Goal: Check status: Check status

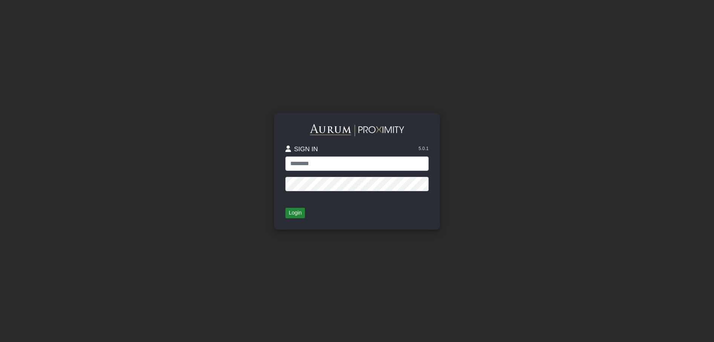
type input "**********"
click at [296, 215] on button "Login" at bounding box center [296, 213] width 20 height 11
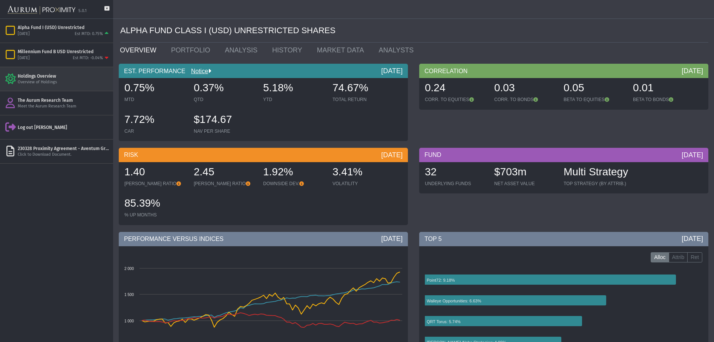
click at [31, 82] on div "Overview of Holdings" at bounding box center [64, 83] width 92 height 6
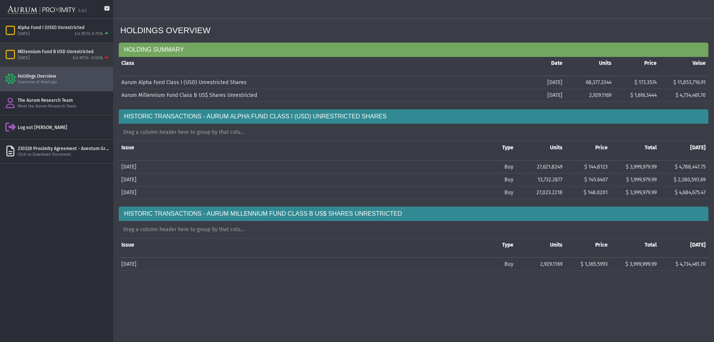
click at [39, 52] on div "Millennium Fund B USD Unrestricted" at bounding box center [64, 52] width 92 height 6
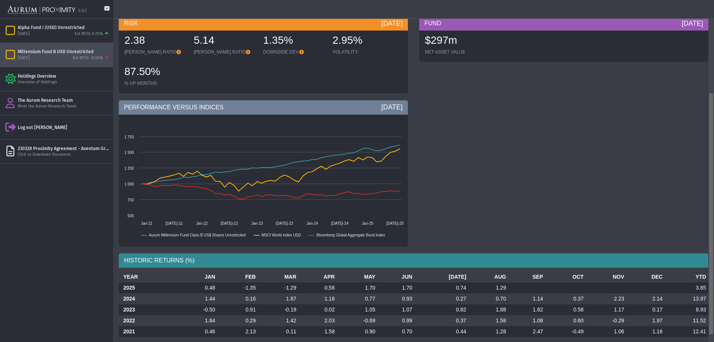
scroll to position [140, 0]
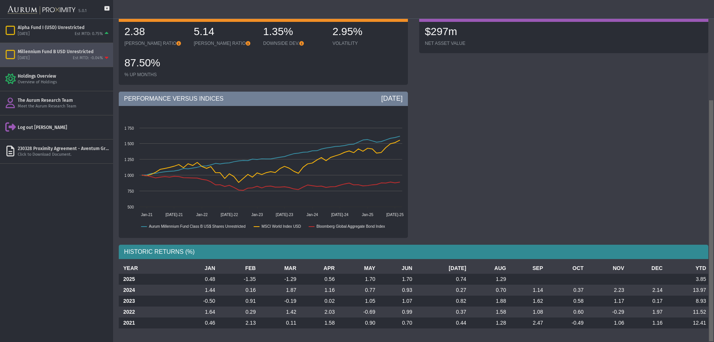
drag, startPoint x: 711, startPoint y: 178, endPoint x: 716, endPoint y: 295, distance: 116.3
click at [714, 295] on html "5.0.1 Pull down to refresh... Release to refresh... Refreshing... Alpha Fund I …" at bounding box center [357, 171] width 714 height 342
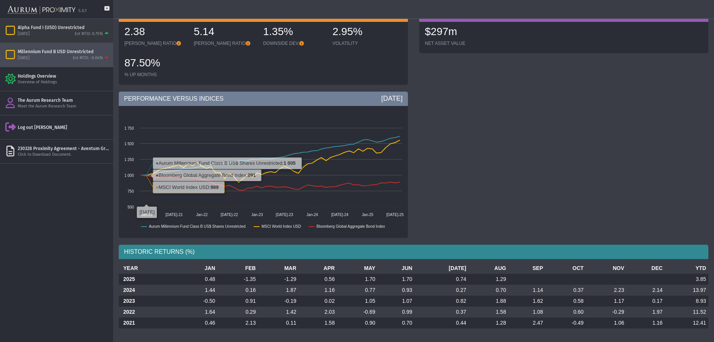
click at [48, 29] on div "Alpha Fund I (USD) Unrestricted" at bounding box center [64, 28] width 92 height 6
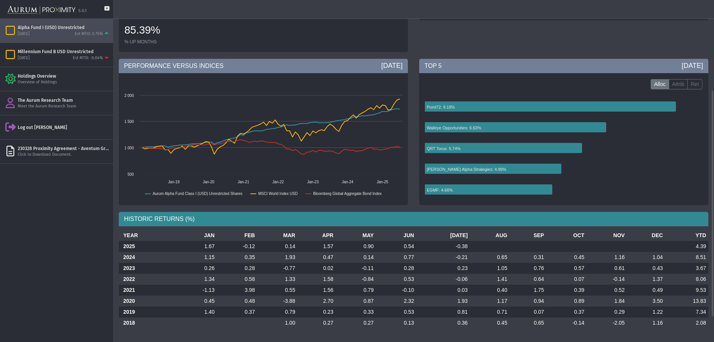
scroll to position [135, 0]
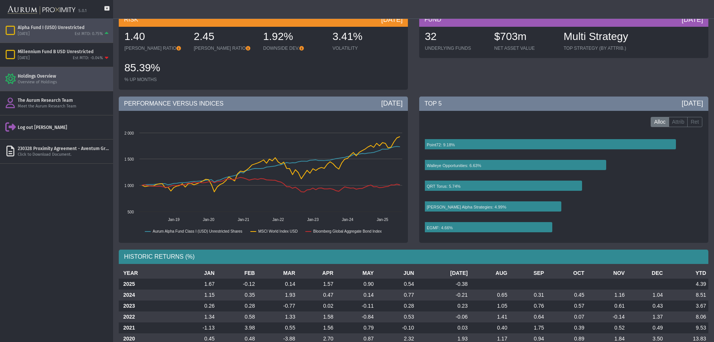
click at [40, 80] on div "Overview of Holdings" at bounding box center [64, 83] width 92 height 6
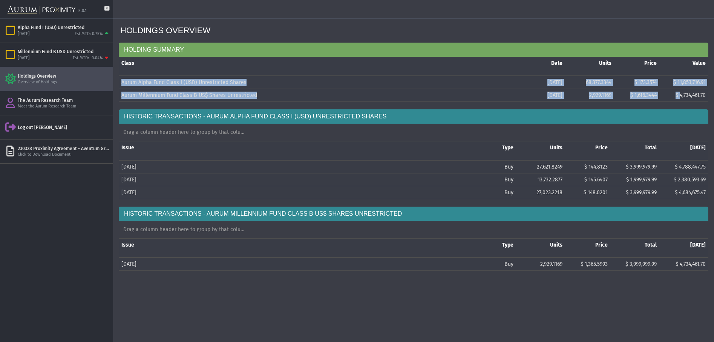
drag, startPoint x: 679, startPoint y: 97, endPoint x: 709, endPoint y: 97, distance: 30.2
click at [709, 97] on div "HOLDINGS OVERVIEW HOLDING SUMMARY Data grid with 2 rows and 5 columns Class Dat…" at bounding box center [413, 135] width 601 height 271
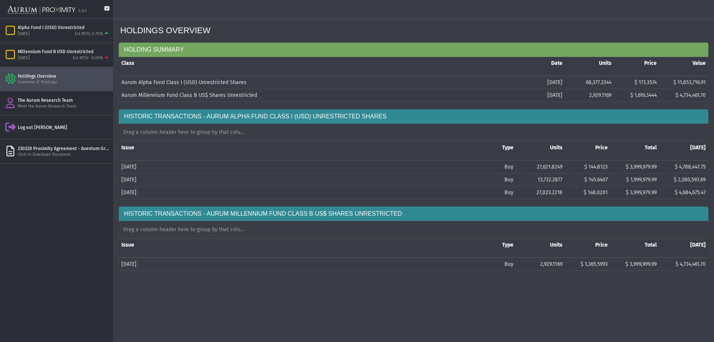
drag, startPoint x: 709, startPoint y: 97, endPoint x: 688, endPoint y: 102, distance: 21.0
click at [697, 101] on td "$ 4,734,461.70" at bounding box center [684, 95] width 49 height 13
drag, startPoint x: 680, startPoint y: 98, endPoint x: 706, endPoint y: 97, distance: 26.4
click at [706, 97] on td "$ 4,734,461.70" at bounding box center [684, 95] width 49 height 13
copy span "4,734,461.70"
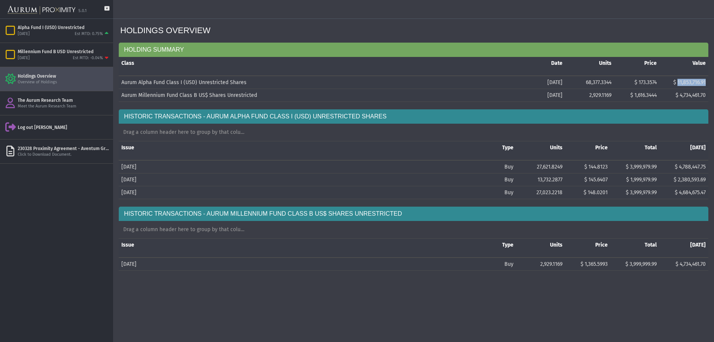
drag, startPoint x: 677, startPoint y: 83, endPoint x: 705, endPoint y: 85, distance: 28.3
click at [705, 85] on span "$ 11,853,716.91" at bounding box center [690, 82] width 32 height 6
copy span "11,853,716.91"
